Goal: Find specific page/section: Find specific page/section

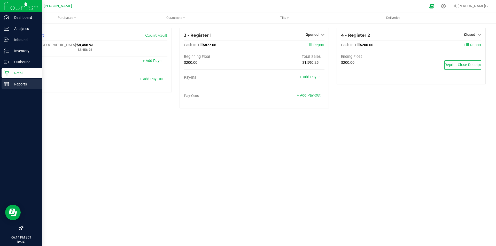
click at [18, 86] on p "Reports" at bounding box center [24, 84] width 31 height 6
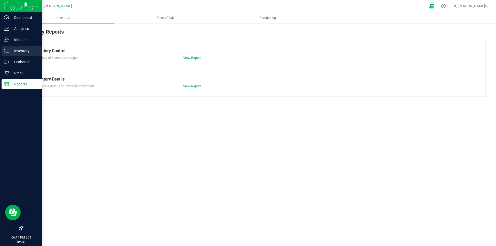
click at [17, 50] on p "Inventory" at bounding box center [24, 51] width 31 height 6
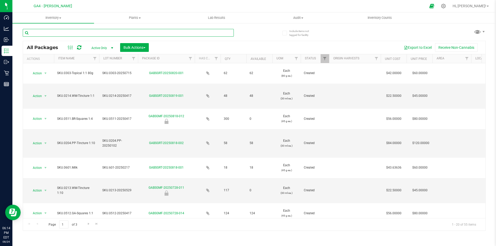
click at [54, 34] on input "text" at bounding box center [128, 33] width 211 height 8
type input "lavend"
